Goal: Task Accomplishment & Management: Complete application form

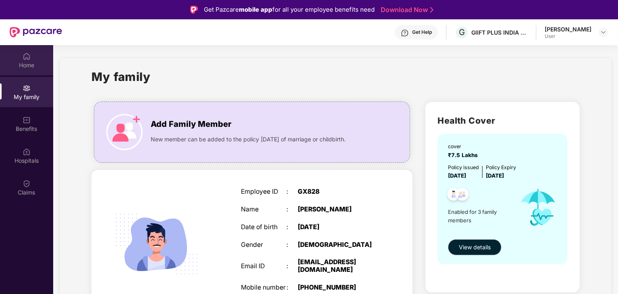
click at [34, 65] on div "Home" at bounding box center [26, 65] width 53 height 8
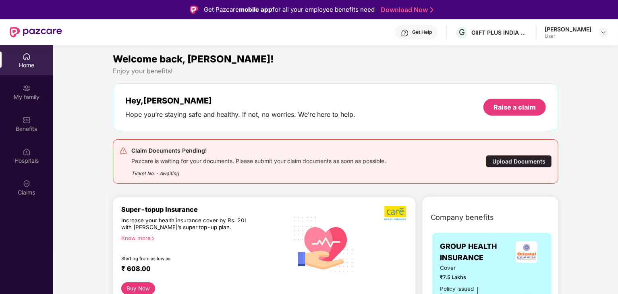
click at [519, 162] on div "Upload Documents" at bounding box center [519, 161] width 66 height 12
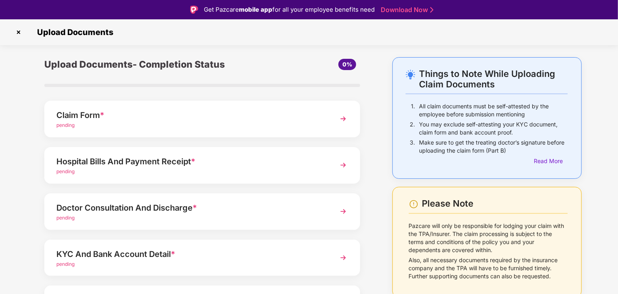
click at [224, 124] on div "pending" at bounding box center [189, 126] width 267 height 8
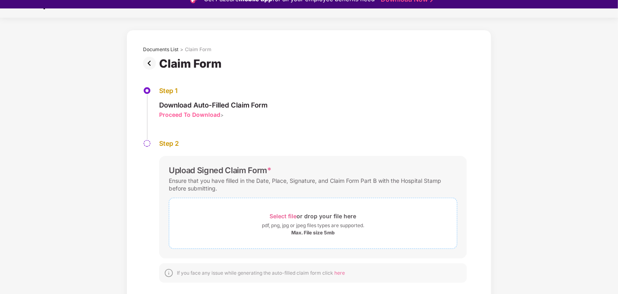
scroll to position [19, 0]
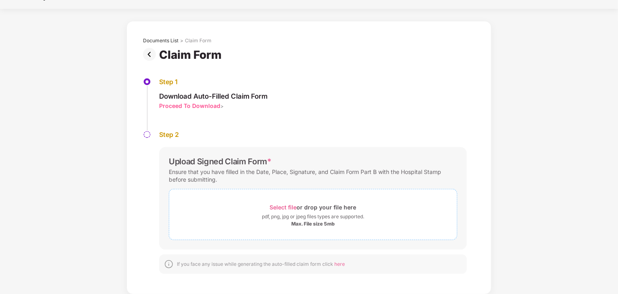
click at [325, 212] on div "Select file or drop your file here" at bounding box center [313, 207] width 87 height 11
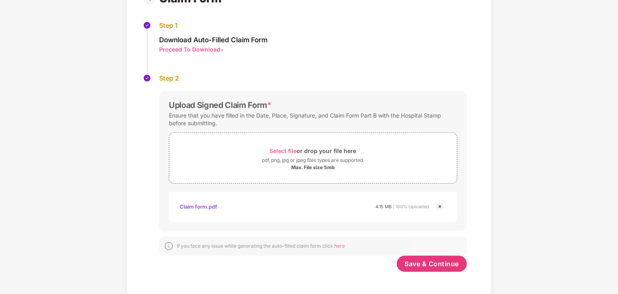
scroll to position [76, 0]
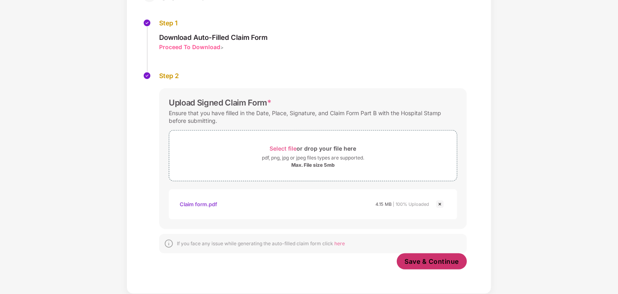
click at [446, 262] on span "Save & Continue" at bounding box center [432, 261] width 54 height 9
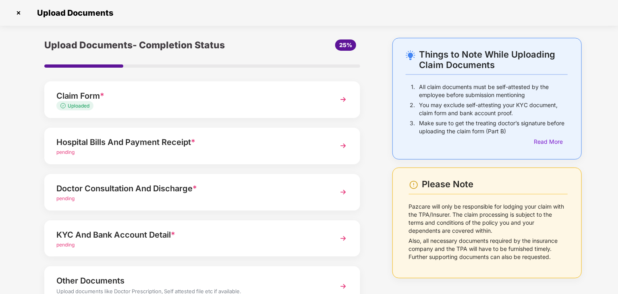
click at [233, 151] on div "pending" at bounding box center [189, 153] width 267 height 8
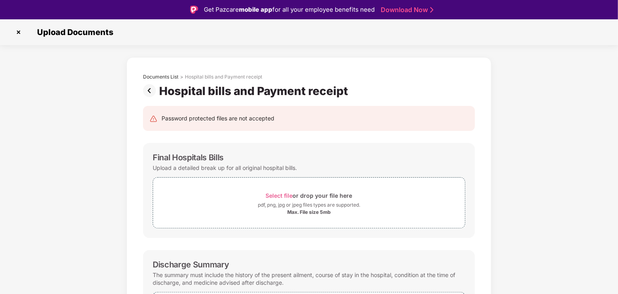
click at [148, 91] on img at bounding box center [151, 90] width 16 height 13
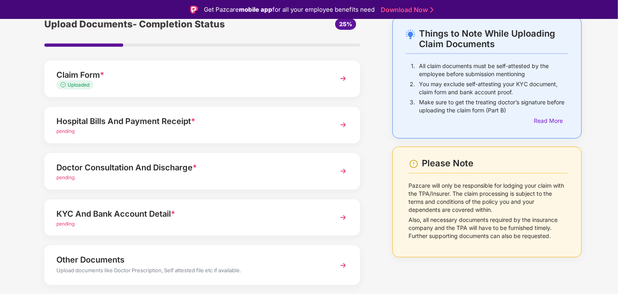
scroll to position [62, 0]
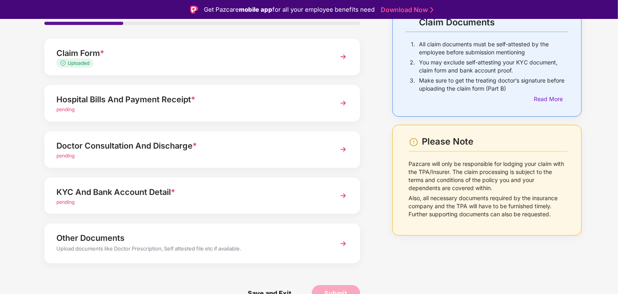
click at [290, 152] on div "pending" at bounding box center [189, 156] width 267 height 8
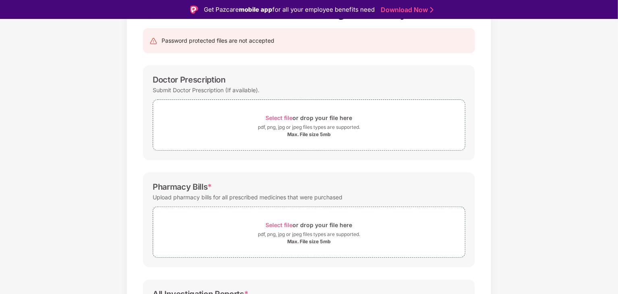
scroll to position [74, 0]
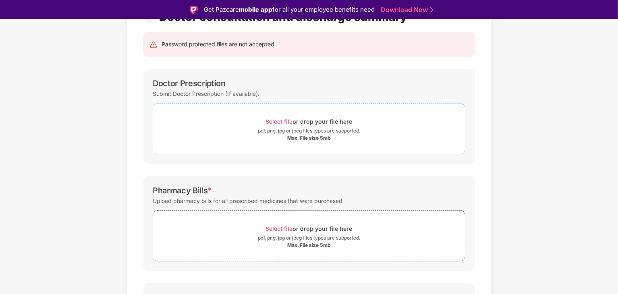
click at [278, 122] on span "Select file" at bounding box center [279, 121] width 27 height 7
click at [280, 123] on span "Select file" at bounding box center [279, 121] width 27 height 7
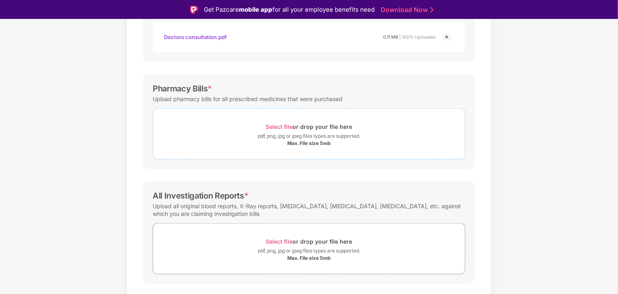
scroll to position [233, 0]
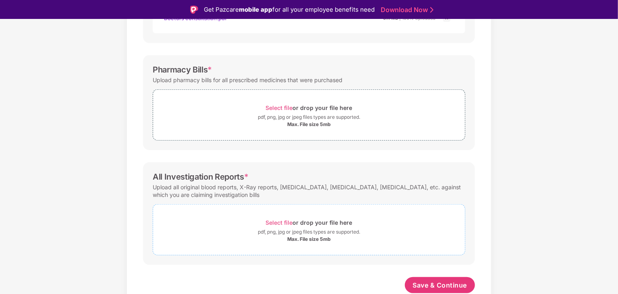
click at [285, 220] on span "Select file" at bounding box center [279, 222] width 27 height 7
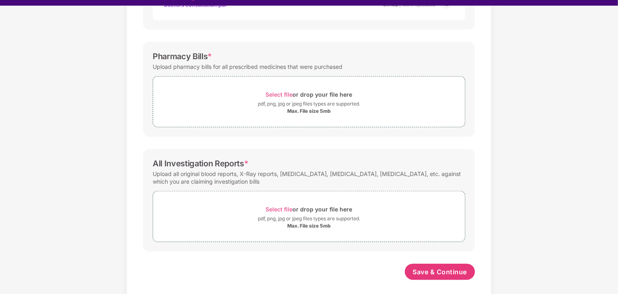
scroll to position [19, 0]
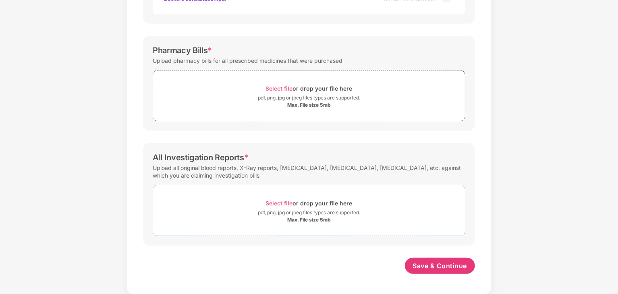
click at [305, 212] on div "pdf, png, jpg or jpeg files types are supported." at bounding box center [309, 213] width 102 height 8
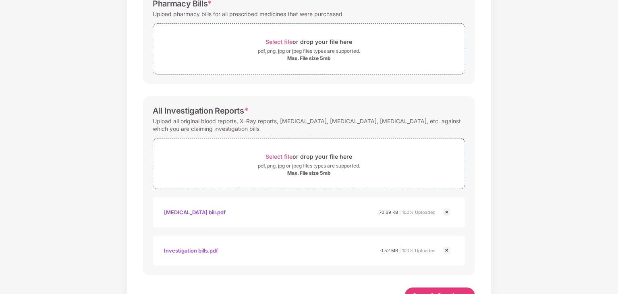
scroll to position [309, 0]
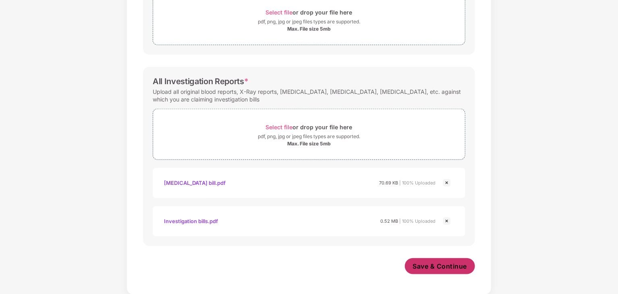
click at [426, 260] on button "Save & Continue" at bounding box center [440, 266] width 71 height 16
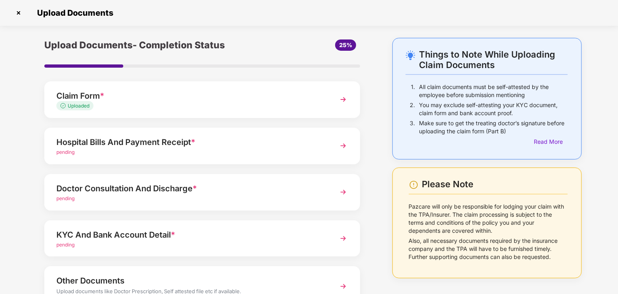
click at [319, 190] on div "Doctor Consultation And Discharge *" at bounding box center [189, 188] width 267 height 13
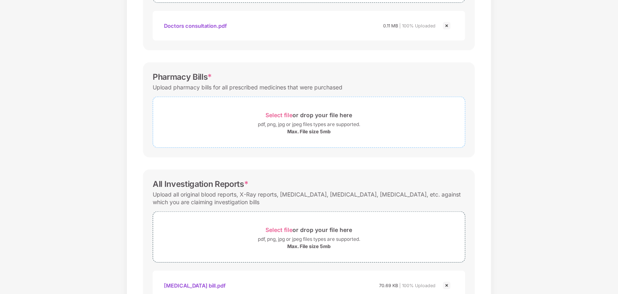
scroll to position [187, 0]
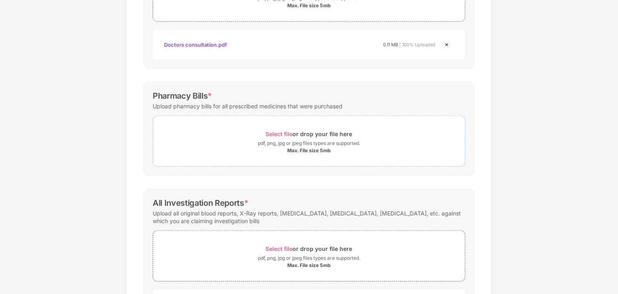
click at [335, 141] on div "pdf, png, jpg or jpeg files types are supported." at bounding box center [309, 143] width 102 height 8
click at [272, 135] on span "Select file" at bounding box center [279, 134] width 27 height 7
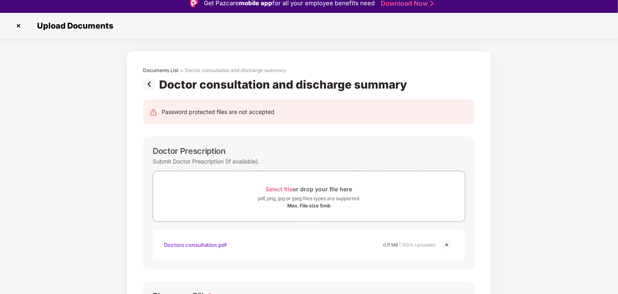
scroll to position [0, 0]
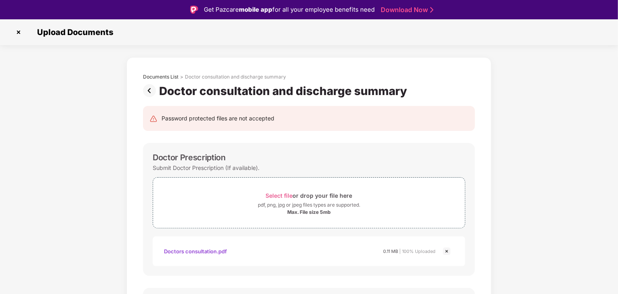
click at [153, 90] on img at bounding box center [151, 90] width 16 height 13
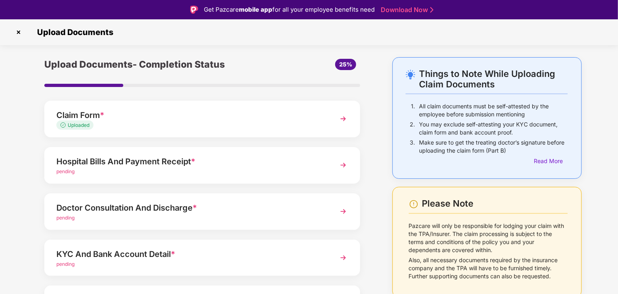
click at [196, 168] on div "pending" at bounding box center [189, 172] width 267 height 8
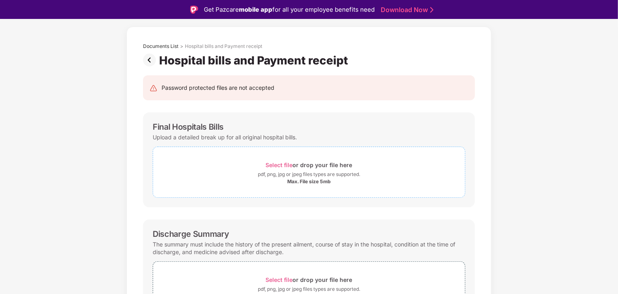
scroll to position [81, 0]
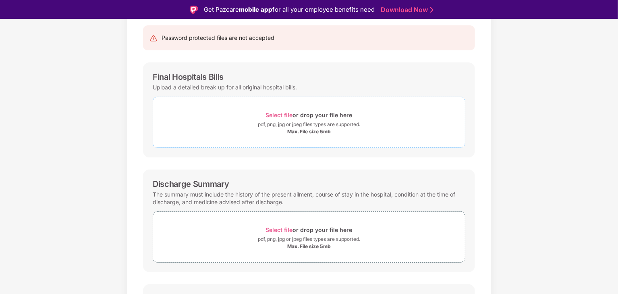
click at [286, 113] on span "Select file" at bounding box center [279, 115] width 27 height 7
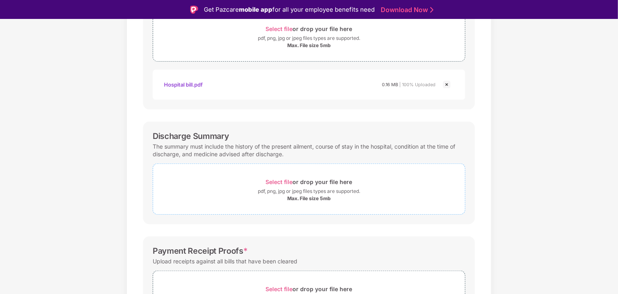
scroll to position [201, 0]
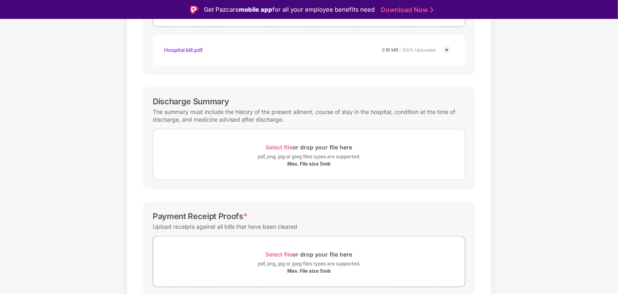
click at [282, 145] on span "Select file" at bounding box center [279, 147] width 27 height 7
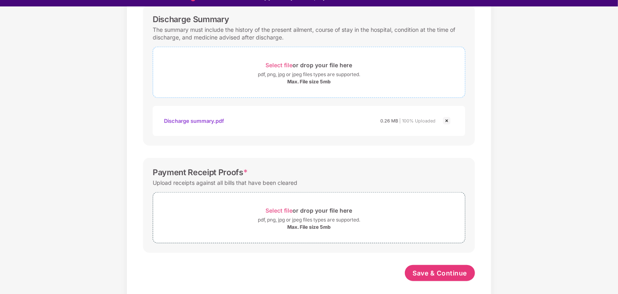
scroll to position [19, 0]
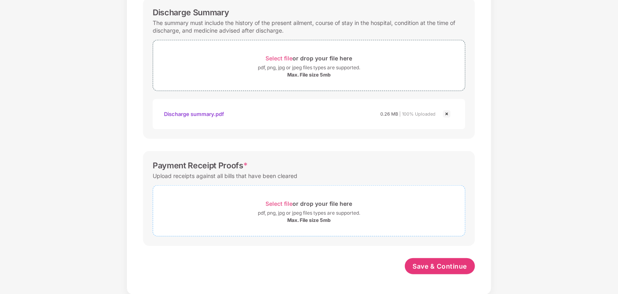
click at [281, 201] on span "Select file" at bounding box center [279, 203] width 27 height 7
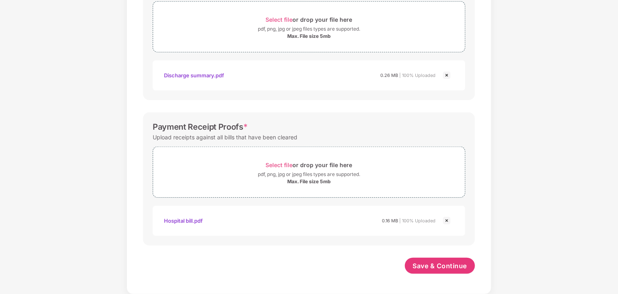
scroll to position [309, 0]
click at [283, 160] on div "Select file or drop your file here" at bounding box center [309, 165] width 87 height 11
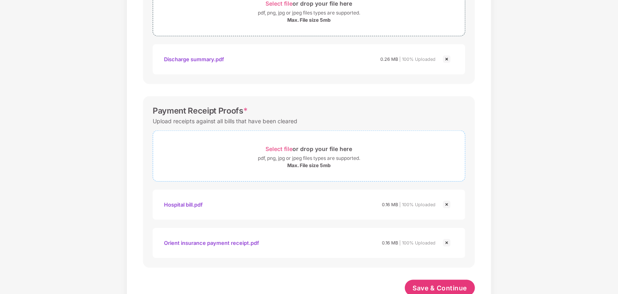
scroll to position [348, 0]
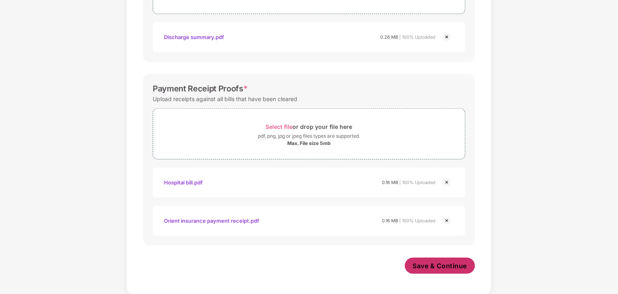
click at [463, 263] on span "Save & Continue" at bounding box center [440, 265] width 54 height 9
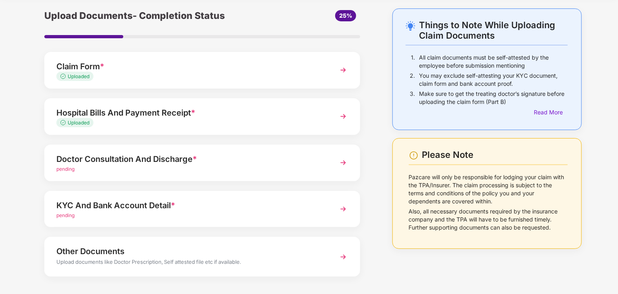
scroll to position [62, 0]
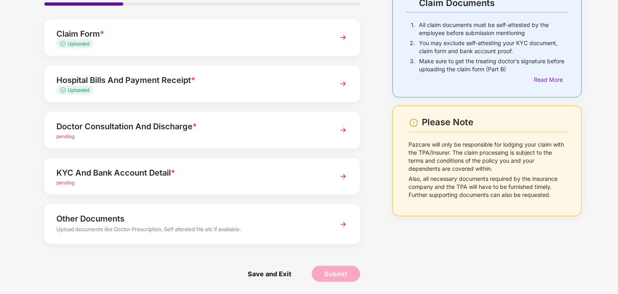
click at [285, 132] on div "Doctor Consultation And Discharge *" at bounding box center [189, 126] width 267 height 13
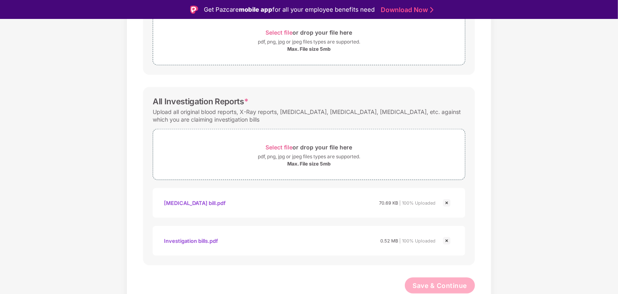
scroll to position [187, 0]
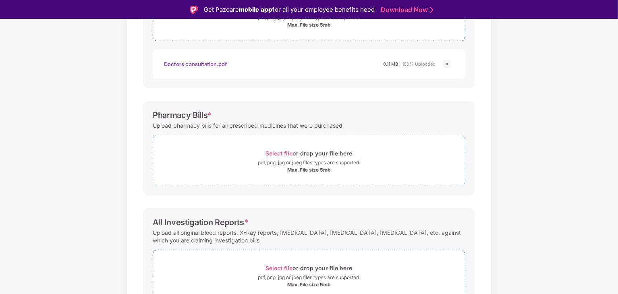
click at [293, 152] on span "Select file" at bounding box center [279, 153] width 27 height 7
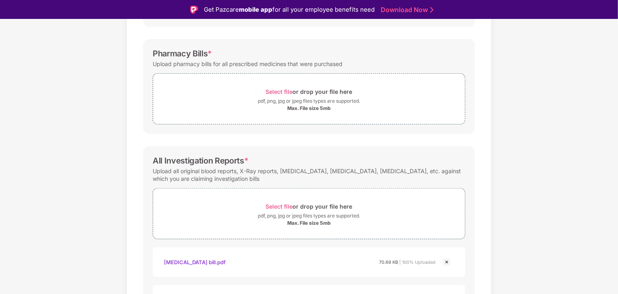
scroll to position [308, 0]
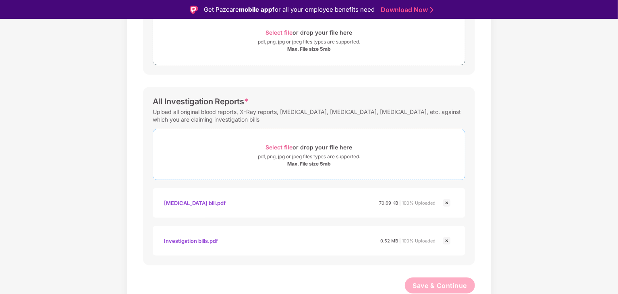
click at [285, 147] on span "Select file" at bounding box center [279, 147] width 27 height 7
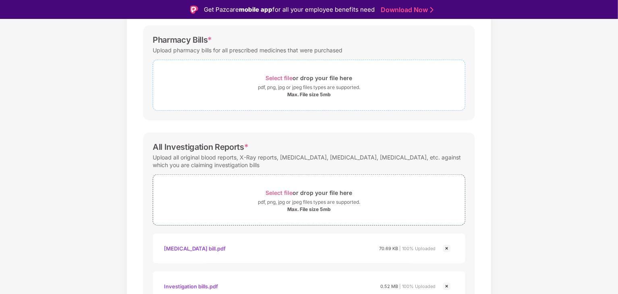
scroll to position [228, 0]
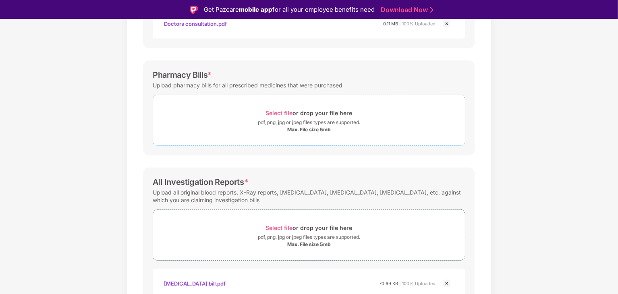
click at [279, 112] on span "Select file" at bounding box center [279, 113] width 27 height 7
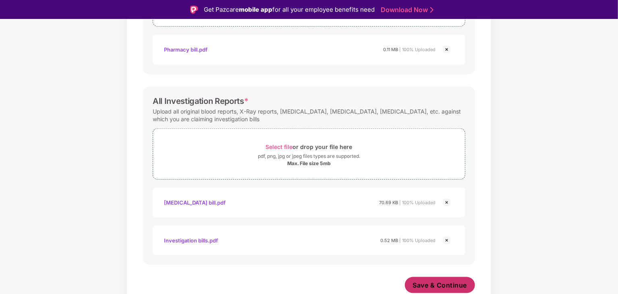
scroll to position [347, 0]
click at [450, 280] on span "Save & Continue" at bounding box center [440, 285] width 54 height 9
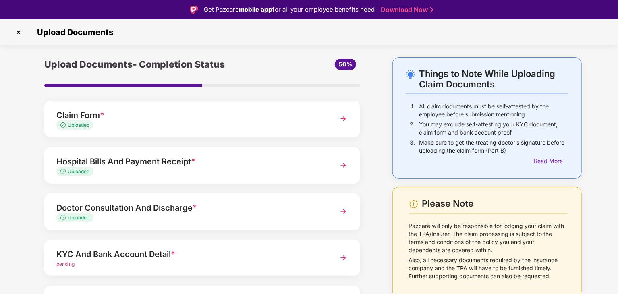
scroll to position [62, 0]
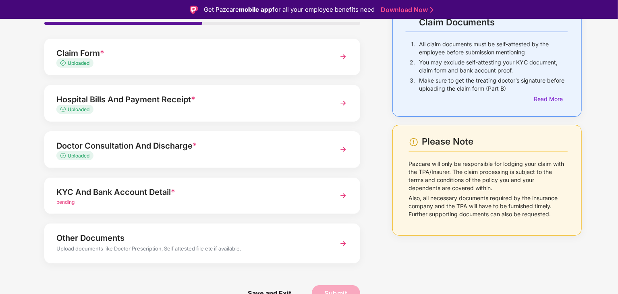
click at [150, 192] on div "KYC And Bank Account Detail *" at bounding box center [189, 192] width 267 height 13
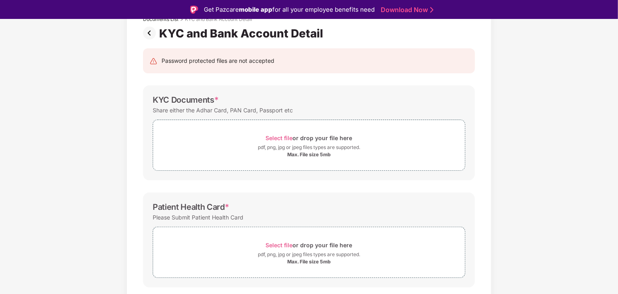
scroll to position [26, 0]
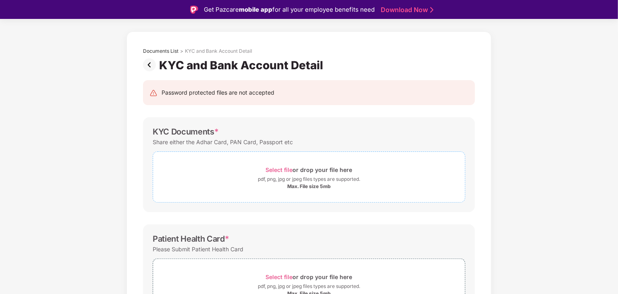
click at [280, 170] on span "Select file" at bounding box center [279, 169] width 27 height 7
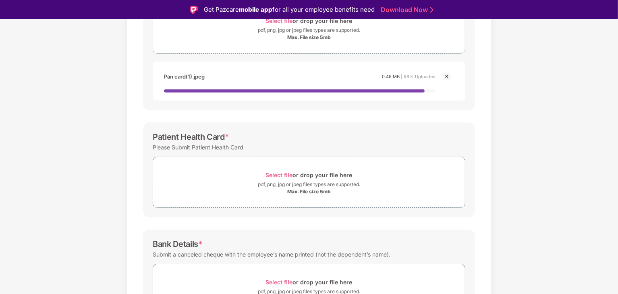
scroll to position [187, 0]
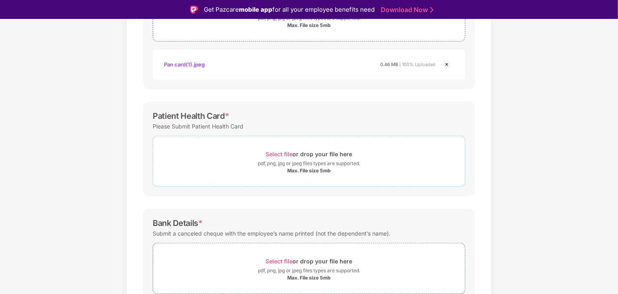
click at [283, 151] on span "Select file" at bounding box center [279, 154] width 27 height 7
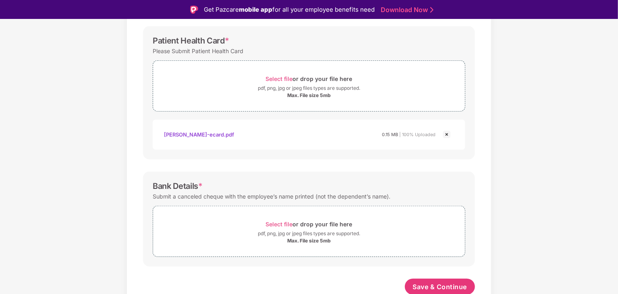
scroll to position [264, 0]
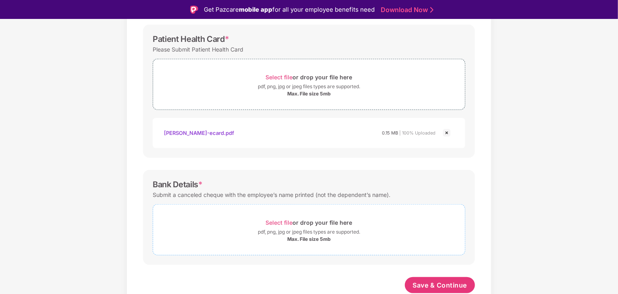
click at [290, 221] on span "Select file" at bounding box center [279, 222] width 27 height 7
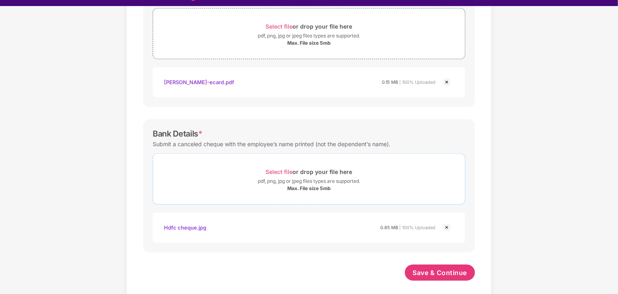
scroll to position [19, 0]
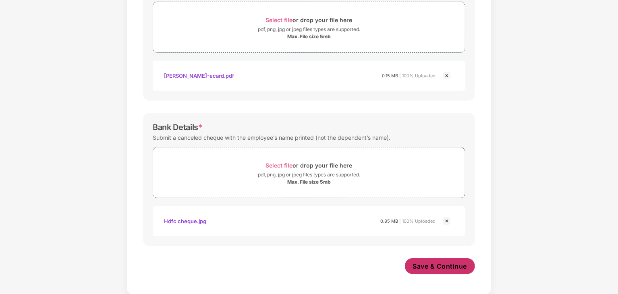
click at [452, 265] on span "Save & Continue" at bounding box center [440, 266] width 54 height 9
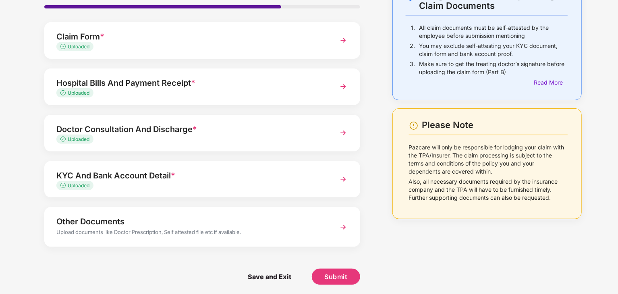
scroll to position [62, 0]
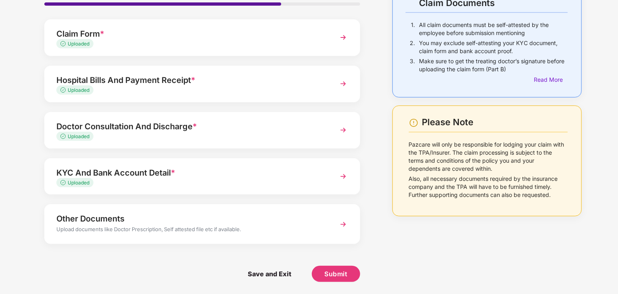
click at [275, 220] on div "Other Documents" at bounding box center [189, 218] width 267 height 13
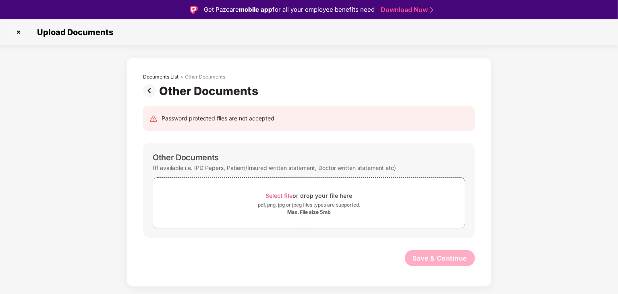
click at [150, 92] on img at bounding box center [151, 90] width 16 height 13
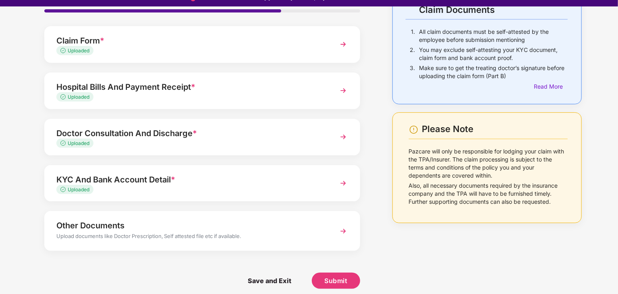
scroll to position [19, 0]
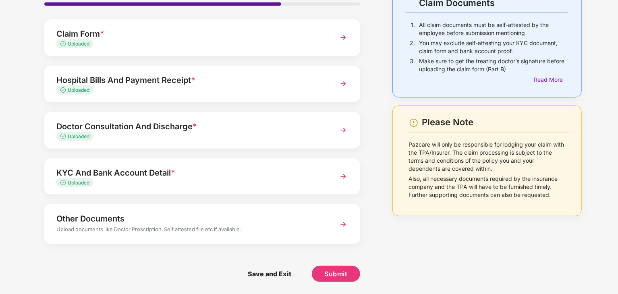
click at [222, 85] on div "Hospital Bills And Payment Receipt *" at bounding box center [189, 80] width 267 height 13
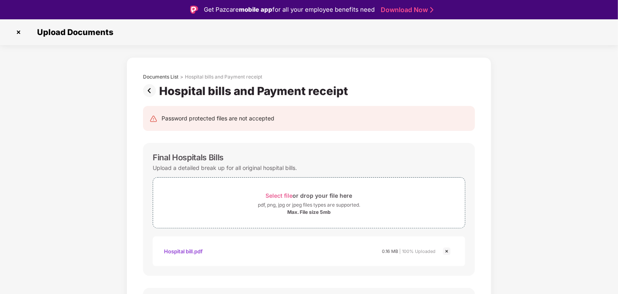
click at [146, 90] on img at bounding box center [151, 90] width 16 height 13
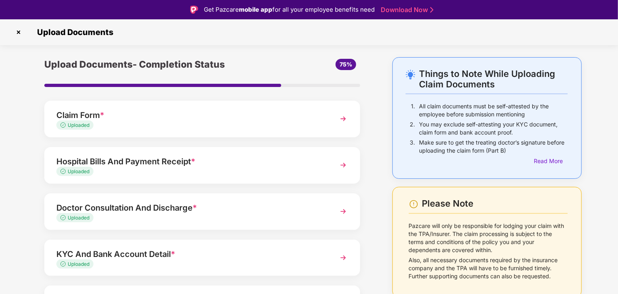
click at [199, 208] on div "Doctor Consultation And Discharge *" at bounding box center [189, 207] width 267 height 13
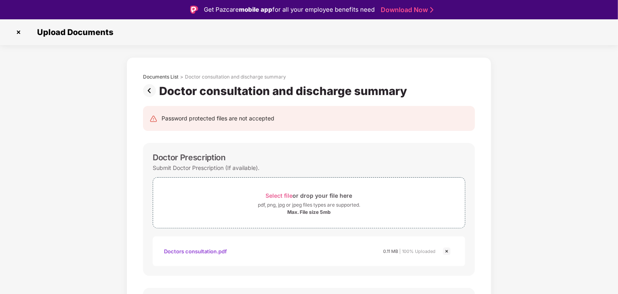
click at [149, 92] on img at bounding box center [151, 90] width 16 height 13
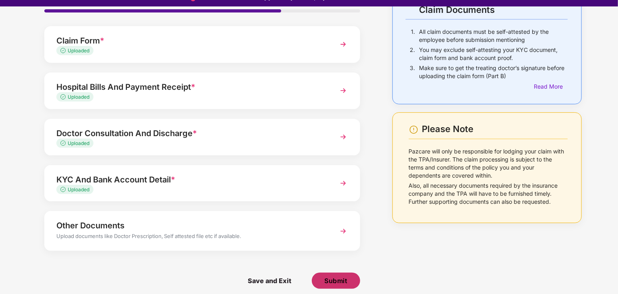
scroll to position [19, 0]
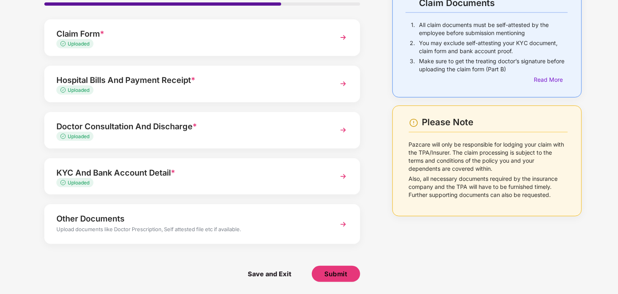
drag, startPoint x: 351, startPoint y: 270, endPoint x: 435, endPoint y: 259, distance: 84.5
click at [435, 259] on div "Things to Note While Uploading Claim Documents 1. All claim documents must be s…" at bounding box center [309, 135] width 570 height 318
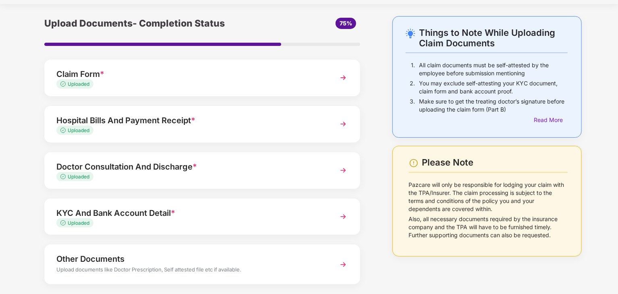
drag, startPoint x: 509, startPoint y: 112, endPoint x: 415, endPoint y: 102, distance: 95.2
click at [415, 102] on div "3. Make sure to get the treating doctor’s signature before uploading the claim …" at bounding box center [487, 107] width 162 height 18
click at [380, 131] on div "Things to Note While Uploading Claim Documents 1. All claim documents must be s…" at bounding box center [487, 175] width 214 height 318
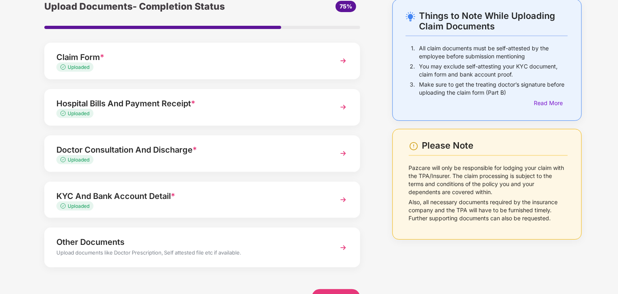
scroll to position [62, 0]
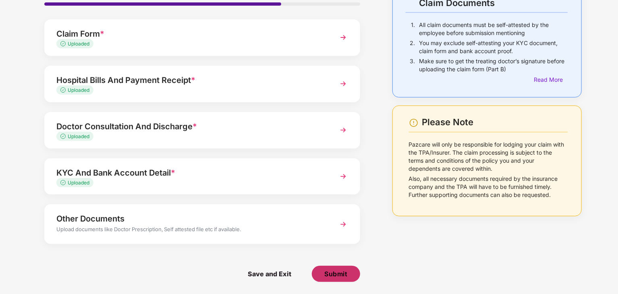
click at [331, 270] on span "Submit" at bounding box center [335, 274] width 23 height 9
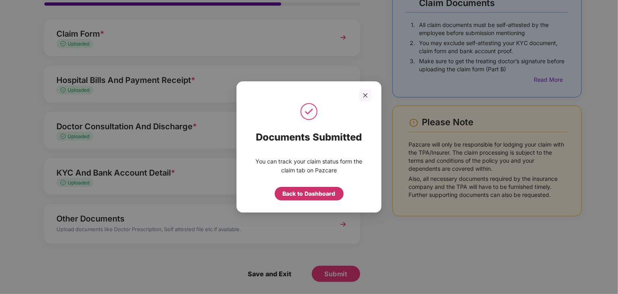
click at [319, 198] on div "Back to Dashboard" at bounding box center [309, 194] width 69 height 14
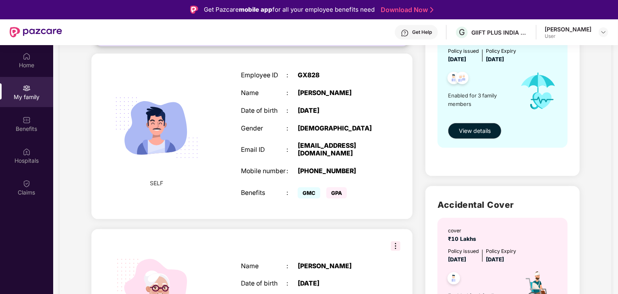
scroll to position [121, 0]
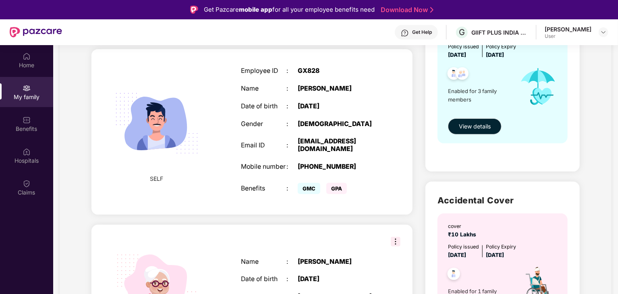
click at [164, 182] on div "SELF" at bounding box center [156, 131] width 76 height 119
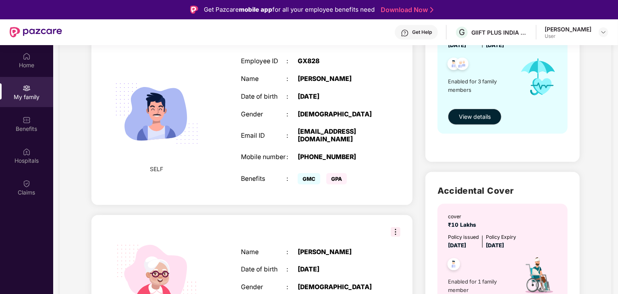
scroll to position [81, 0]
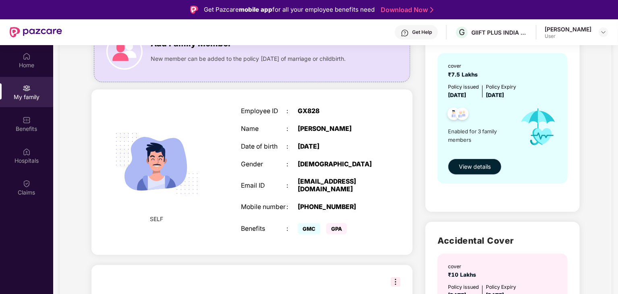
click at [467, 170] on span "View details" at bounding box center [475, 166] width 32 height 9
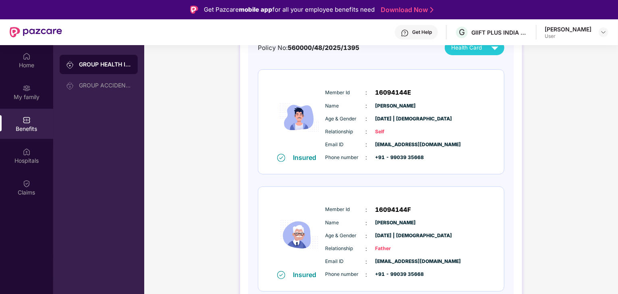
scroll to position [81, 0]
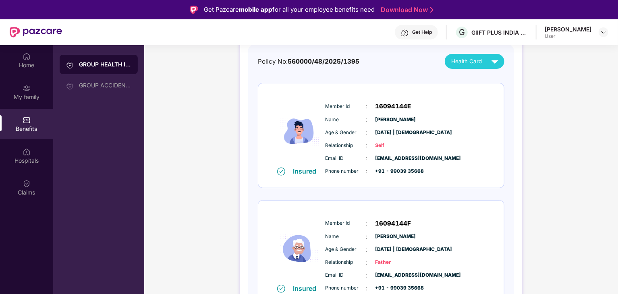
click at [456, 171] on div "Phone number : +91 - 99039 35668" at bounding box center [406, 171] width 160 height 9
click at [393, 112] on div "Member Id : 16094144E Name : Aishwarya Agarwal Age & Gender : 20 Aug 1993 | Mal…" at bounding box center [406, 139] width 164 height 82
click at [471, 62] on span "Health Card" at bounding box center [466, 61] width 31 height 8
click at [496, 63] on img at bounding box center [495, 61] width 14 height 14
click at [498, 98] on img at bounding box center [495, 96] width 6 height 6
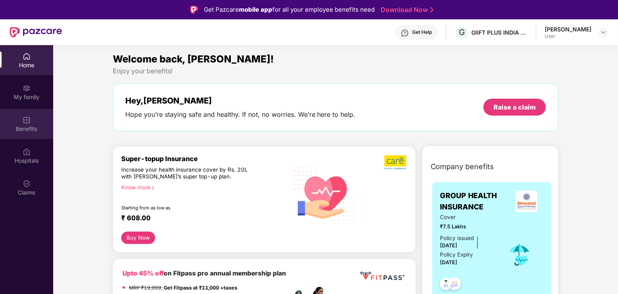
click at [33, 128] on div "Benefits" at bounding box center [26, 129] width 53 height 8
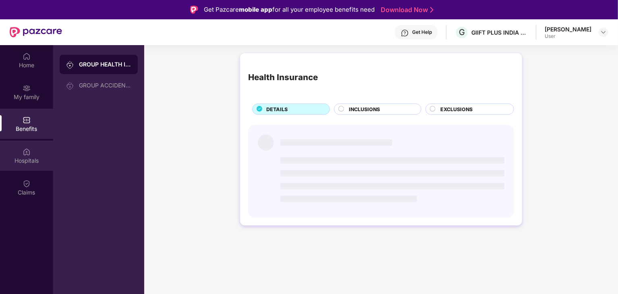
click at [37, 162] on div "Hospitals" at bounding box center [26, 161] width 53 height 8
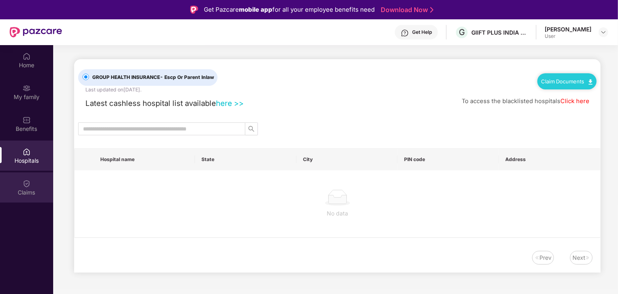
click at [35, 190] on div "Claims" at bounding box center [26, 193] width 53 height 8
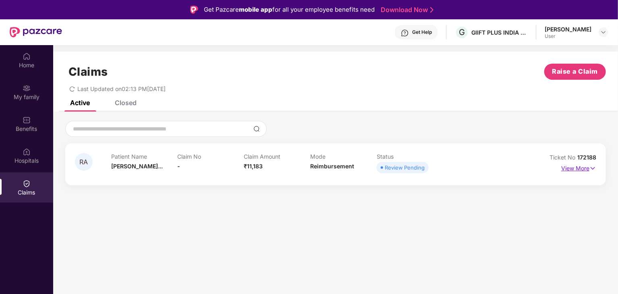
click at [588, 169] on p "View More" at bounding box center [578, 167] width 35 height 11
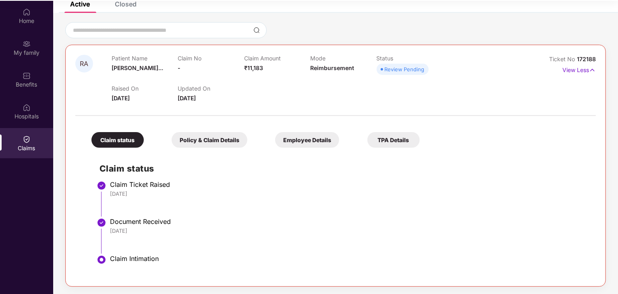
scroll to position [45, 0]
click at [193, 142] on div "Policy & Claim Details" at bounding box center [210, 139] width 76 height 16
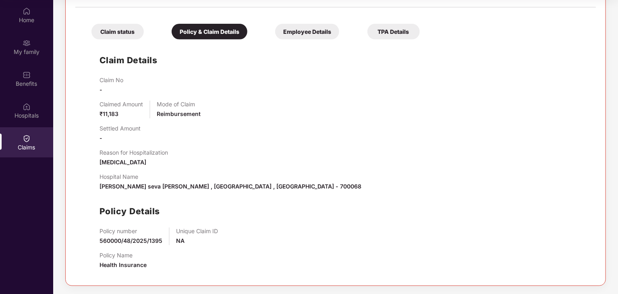
scroll to position [81, 0]
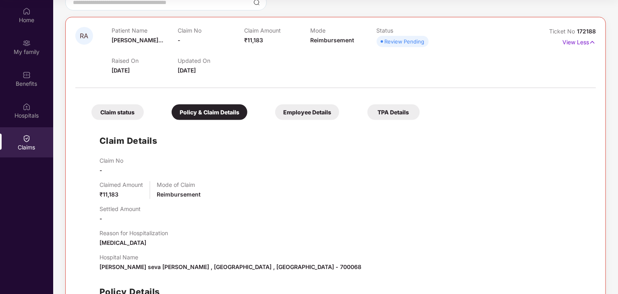
click at [315, 121] on div "Claim status Policy & Claim Details Employee Details TPA Details Claim Details …" at bounding box center [335, 224] width 521 height 264
click at [315, 116] on div "Employee Details" at bounding box center [307, 112] width 64 height 16
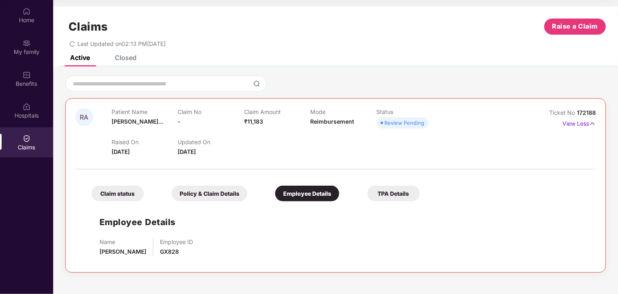
scroll to position [0, 0]
click at [397, 195] on div "TPA Details" at bounding box center [393, 194] width 52 height 16
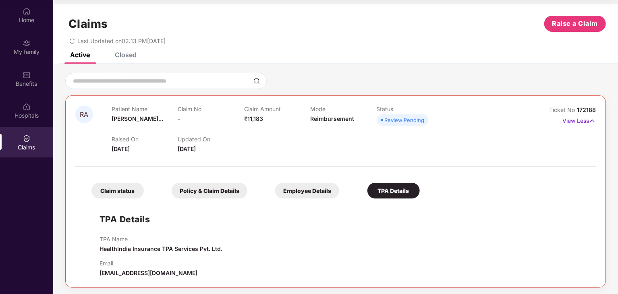
scroll to position [4, 0]
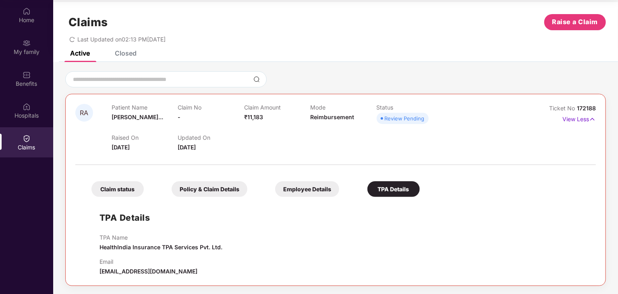
click at [115, 191] on div "Claim status" at bounding box center [117, 189] width 52 height 16
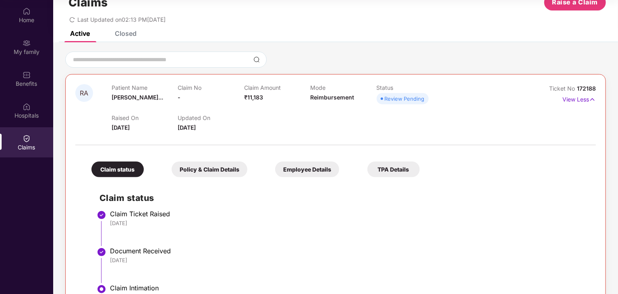
scroll to position [54, 0]
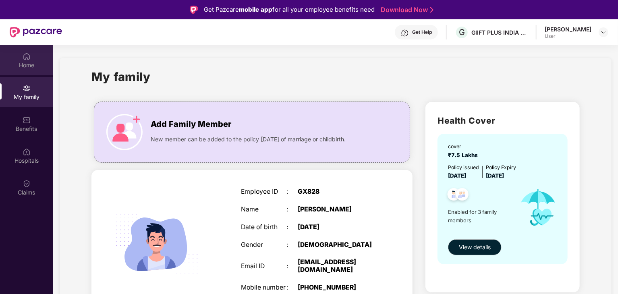
click at [34, 66] on div "Home" at bounding box center [26, 65] width 53 height 8
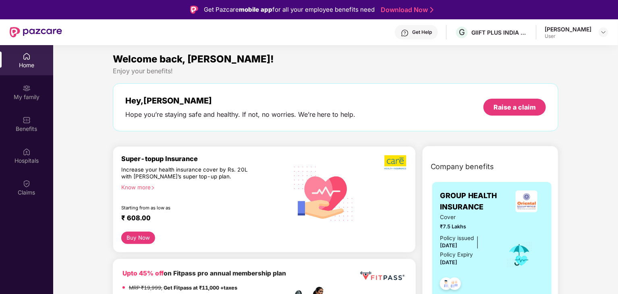
click at [123, 188] on div "Know more" at bounding box center [202, 187] width 162 height 6
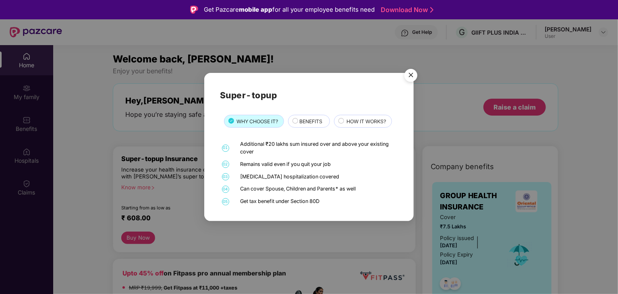
click at [317, 124] on span "BENEFITS" at bounding box center [310, 122] width 23 height 8
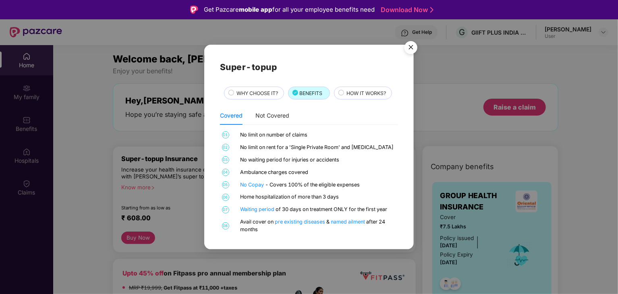
click at [370, 91] on span "HOW IT WORKS?" at bounding box center [366, 93] width 39 height 8
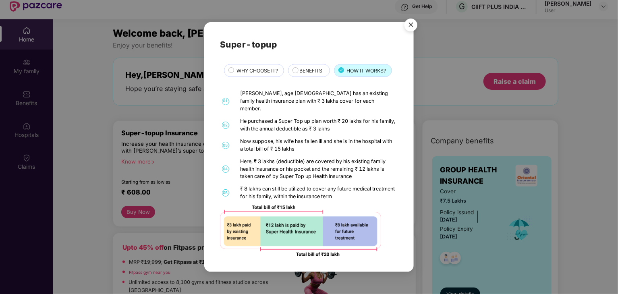
scroll to position [40, 0]
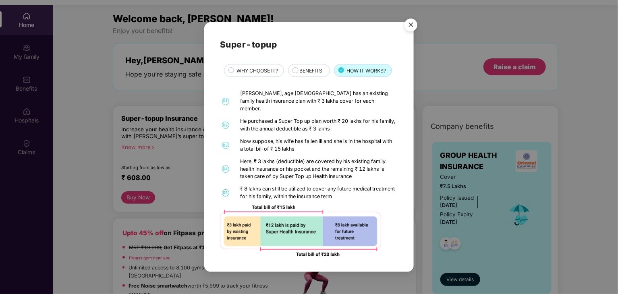
click at [365, 192] on div "₹ 8 lakhs can still be utilized to cover any future medical treatment for his f…" at bounding box center [319, 192] width 156 height 15
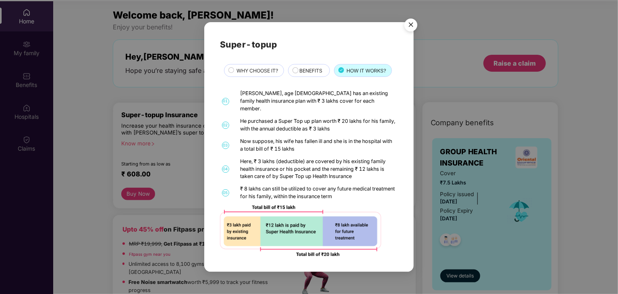
scroll to position [45, 0]
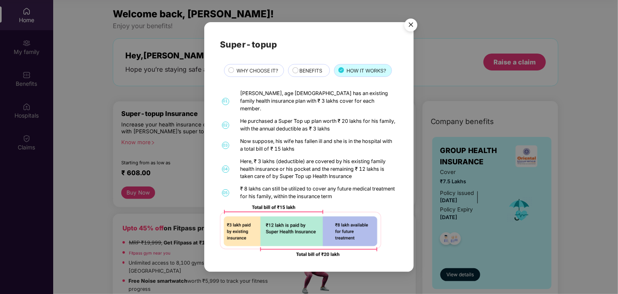
click at [409, 28] on img "Close" at bounding box center [411, 26] width 23 height 23
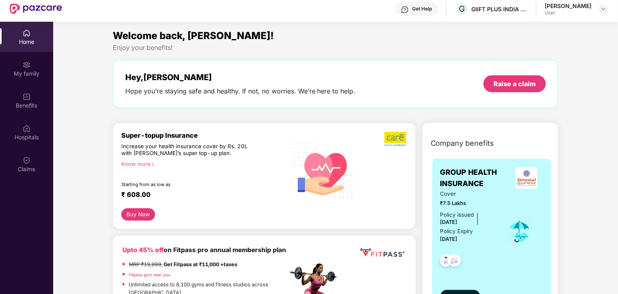
scroll to position [5, 0]
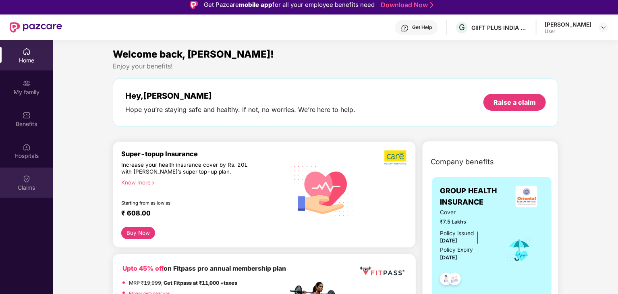
click at [35, 176] on div "Claims" at bounding box center [26, 183] width 53 height 30
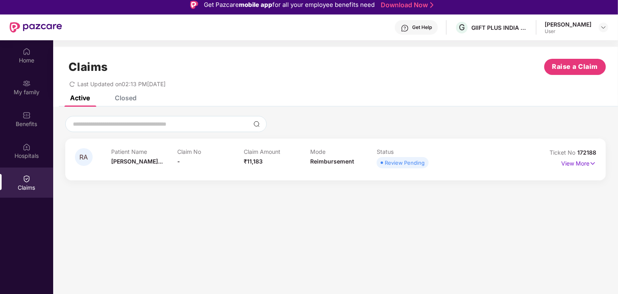
click at [217, 162] on div "Claim No -" at bounding box center [211, 159] width 66 height 22
click at [414, 162] on div "Review Pending" at bounding box center [405, 163] width 40 height 8
click at [586, 164] on p "View More" at bounding box center [578, 162] width 35 height 11
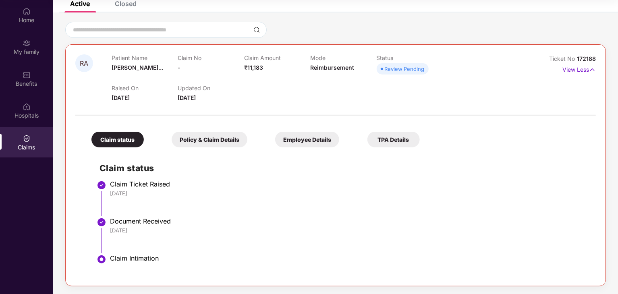
scroll to position [54, 0]
click at [156, 245] on li "Document Received 08 Sep 2025" at bounding box center [344, 238] width 488 height 37
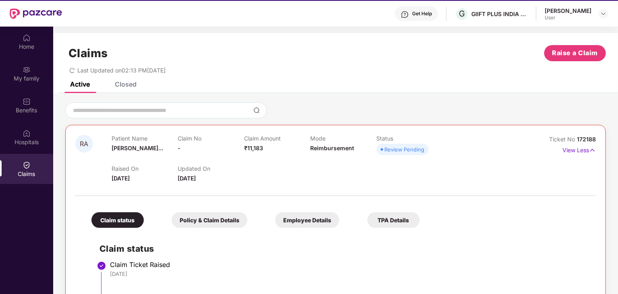
scroll to position [5, 0]
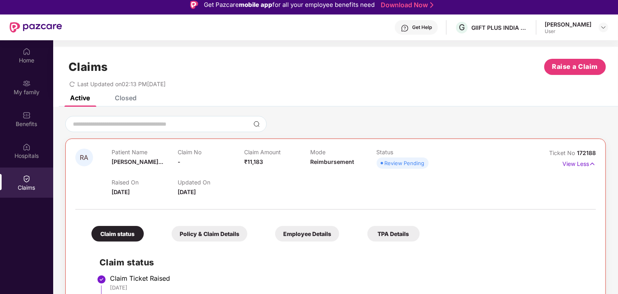
click at [387, 101] on div "Active Closed" at bounding box center [335, 100] width 565 height 11
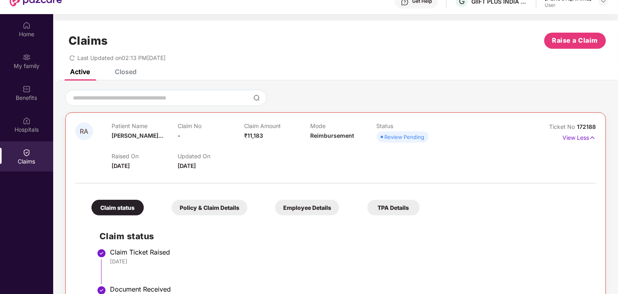
scroll to position [0, 0]
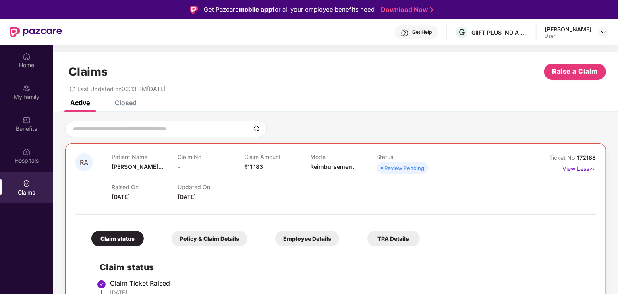
click at [414, 31] on div "Get Help" at bounding box center [422, 32] width 20 height 6
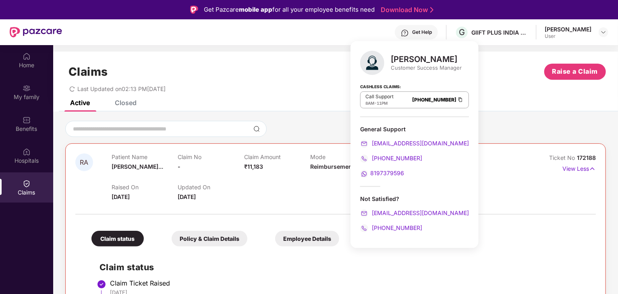
click at [388, 171] on span "8197379596" at bounding box center [387, 173] width 34 height 7
drag, startPoint x: 395, startPoint y: 175, endPoint x: 504, endPoint y: 83, distance: 142.6
click at [504, 83] on div "Last Updated on 02:13 PM, 08 Sep 2025" at bounding box center [335, 86] width 541 height 12
